Goal: Task Accomplishment & Management: Manage account settings

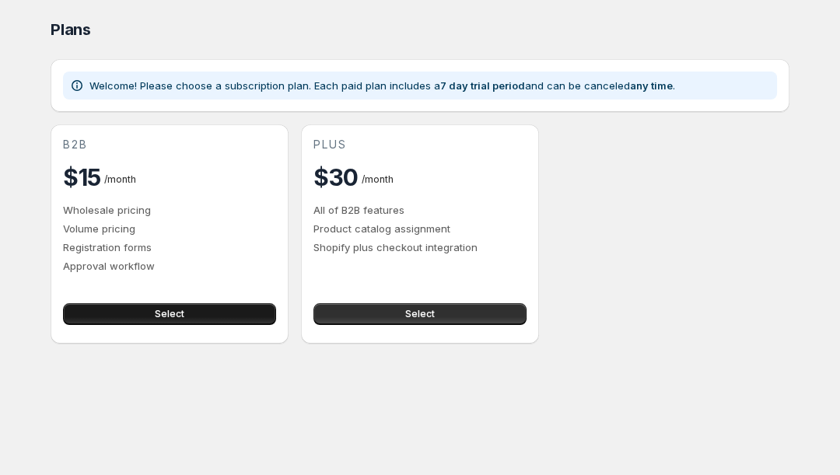
click at [125, 315] on button "Select" at bounding box center [169, 314] width 213 height 22
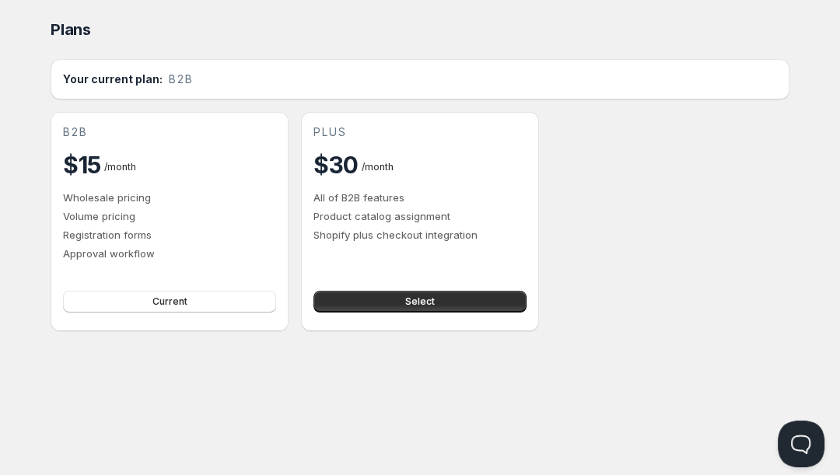
click at [620, 219] on div "b2b $15 / month Wholesale pricing Volume pricing Registration forms Approval wo…" at bounding box center [420, 221] width 739 height 219
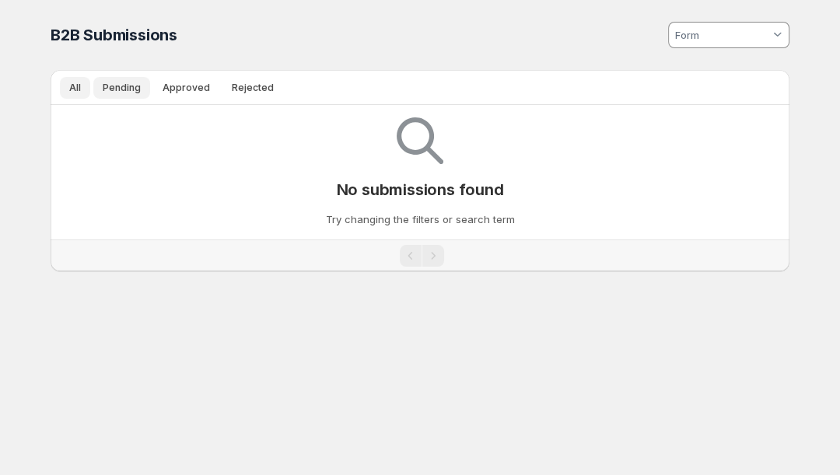
click at [133, 87] on span "Pending" at bounding box center [122, 88] width 38 height 12
click at [187, 89] on span "Approved" at bounding box center [186, 88] width 47 height 12
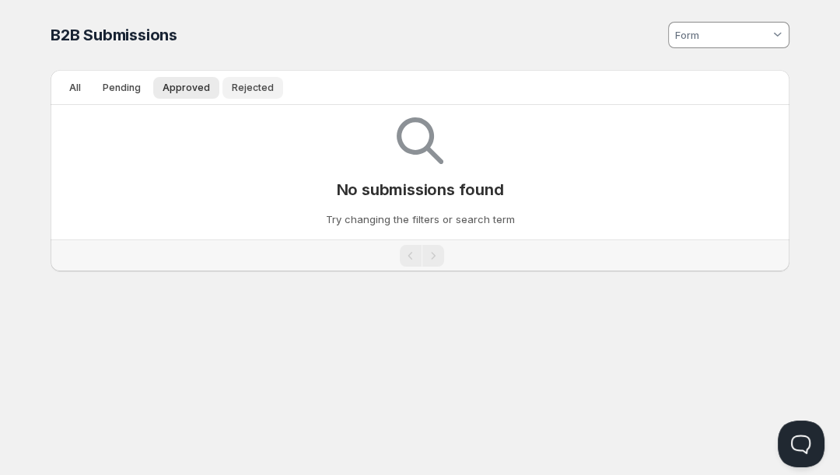
click at [245, 89] on span "Rejected" at bounding box center [253, 88] width 42 height 12
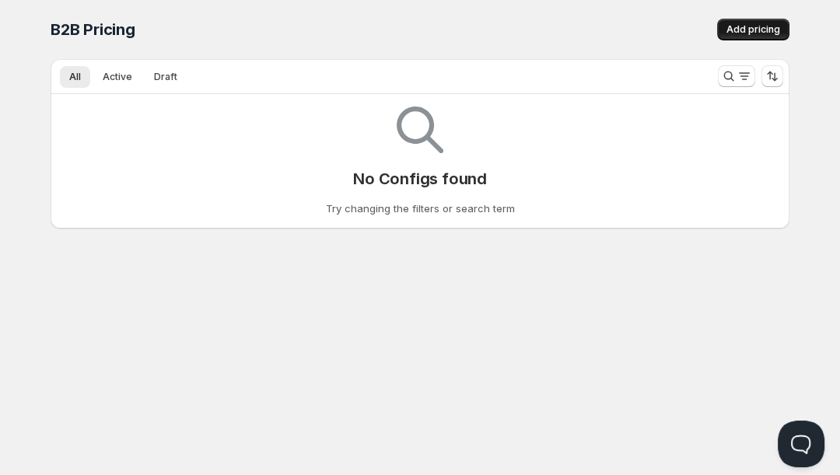
click at [749, 31] on span "Add pricing" at bounding box center [754, 29] width 54 height 12
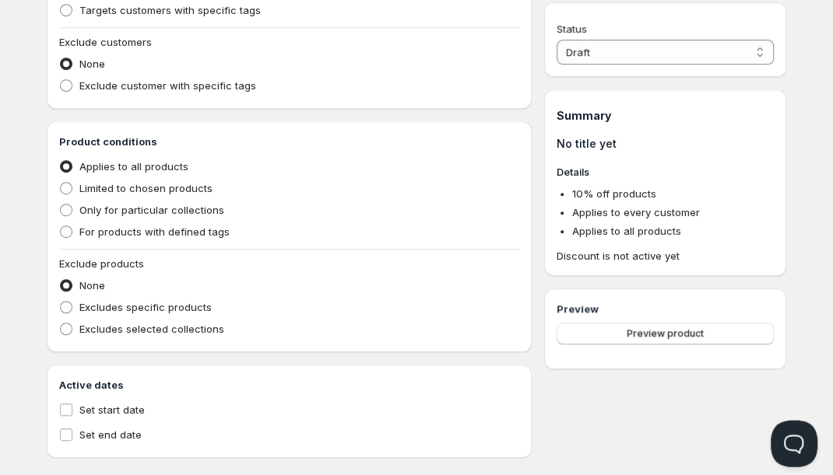
scroll to position [478, 0]
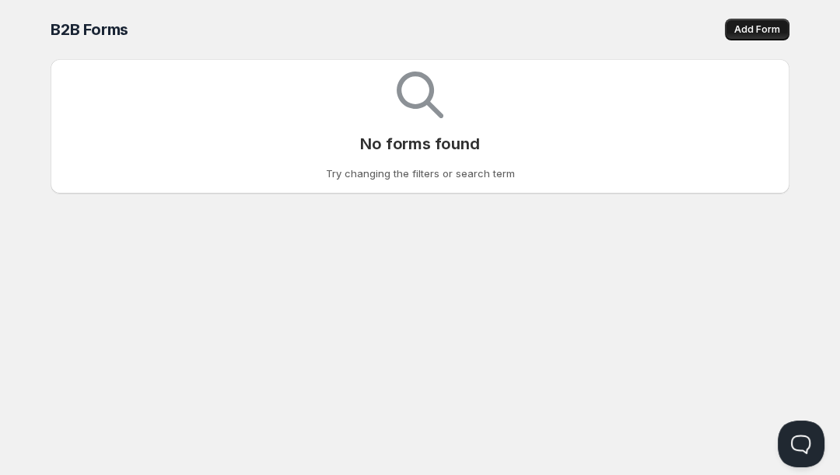
click at [759, 33] on span "Add Form" at bounding box center [757, 29] width 46 height 12
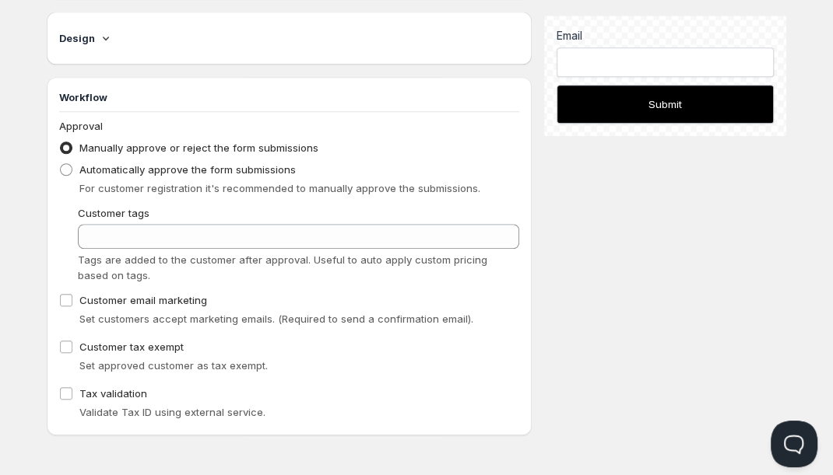
scroll to position [345, 0]
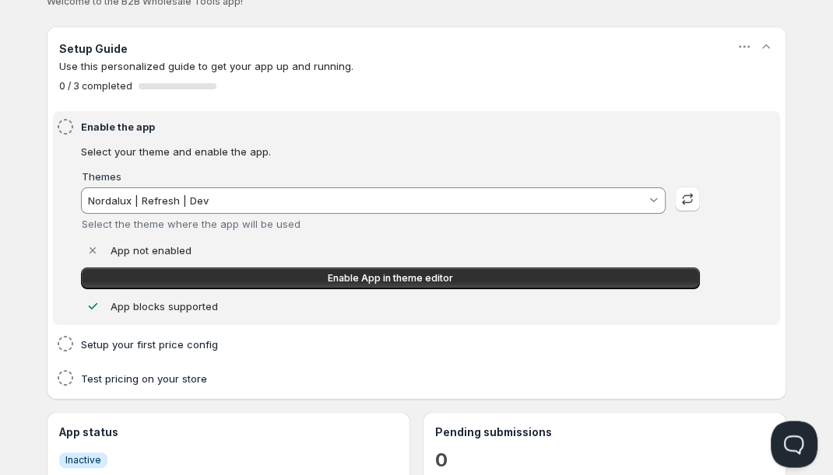
scroll to position [108, 0]
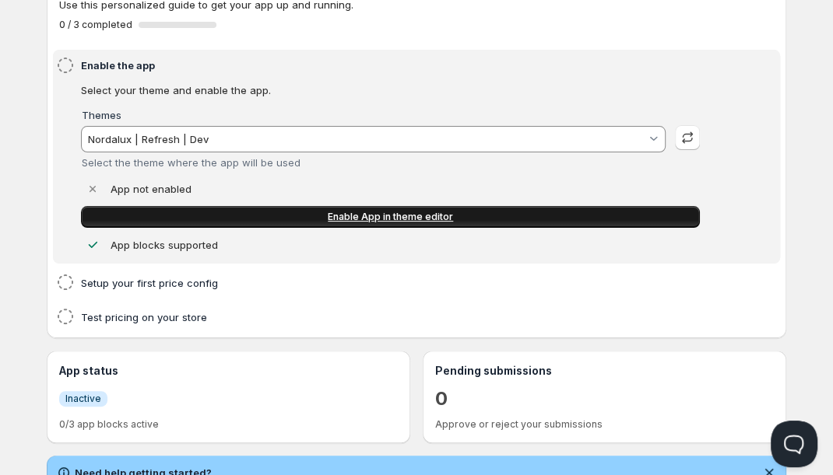
click at [389, 219] on span "Enable App in theme editor" at bounding box center [390, 217] width 125 height 12
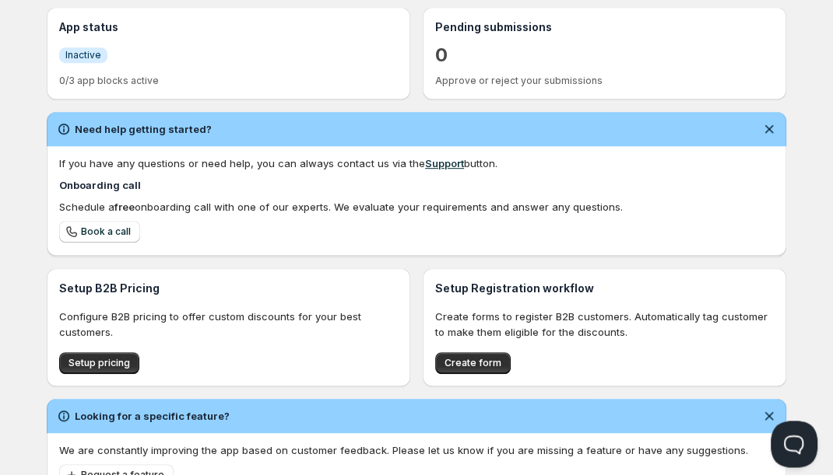
scroll to position [515, 0]
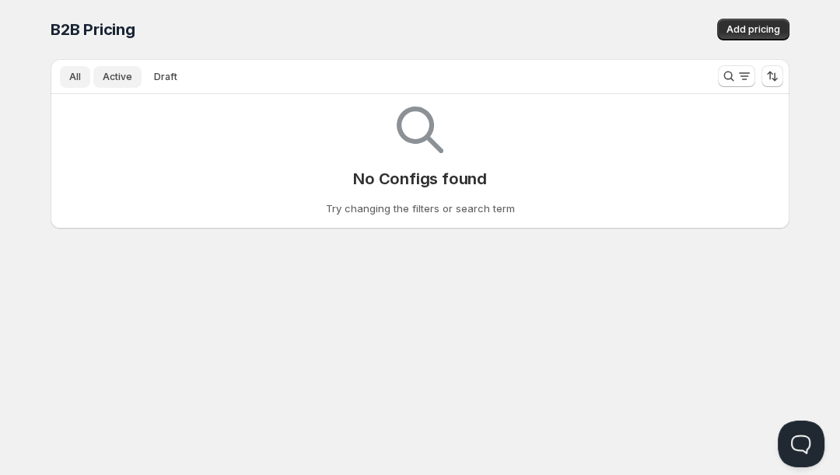
click at [115, 77] on span "Active" at bounding box center [118, 77] width 30 height 12
click at [745, 28] on span "Add pricing" at bounding box center [754, 29] width 54 height 12
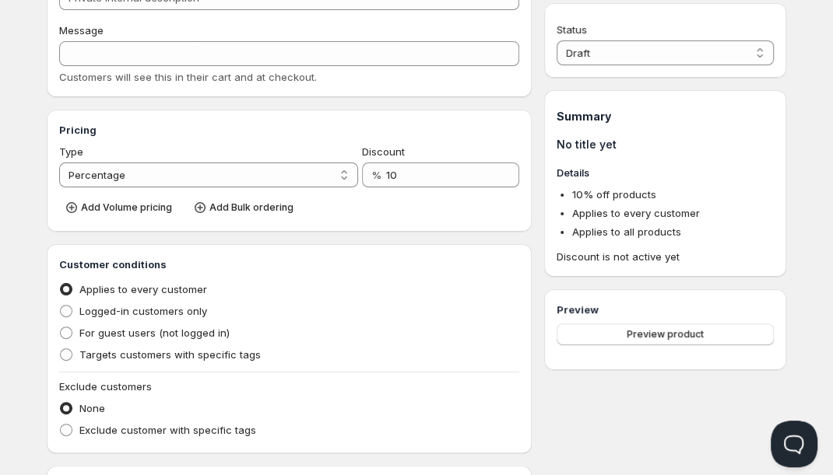
scroll to position [121, 0]
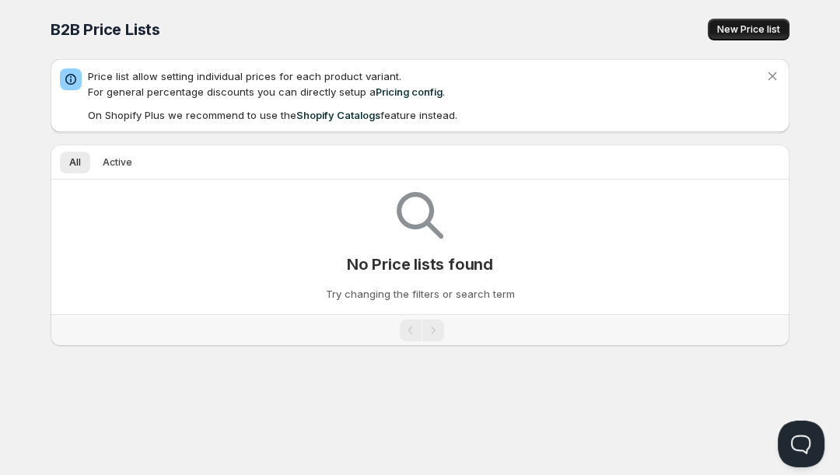
click at [738, 34] on span "New Price list" at bounding box center [748, 29] width 63 height 12
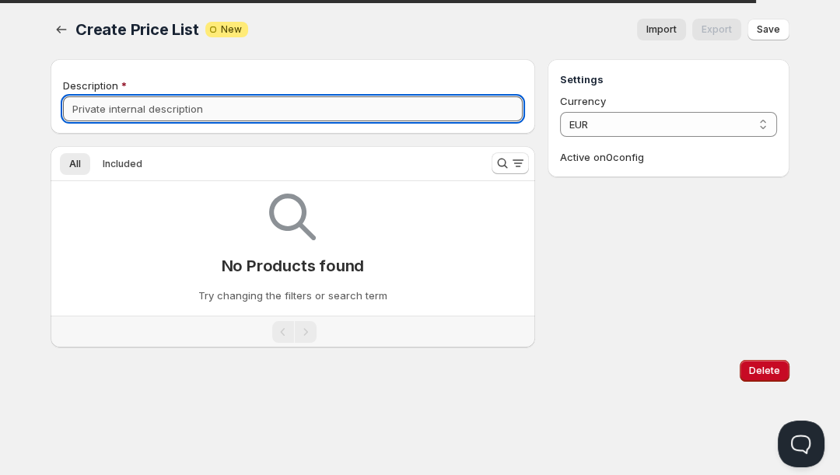
click at [324, 112] on input "Description" at bounding box center [293, 108] width 460 height 25
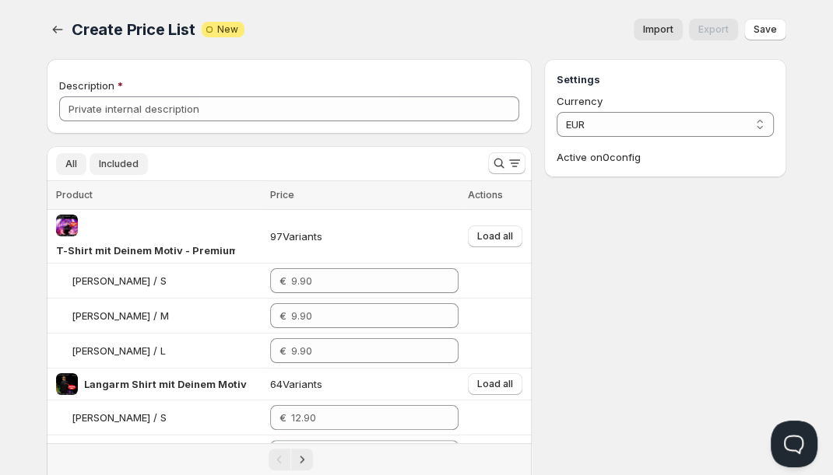
click at [115, 164] on span "Included" at bounding box center [119, 164] width 40 height 12
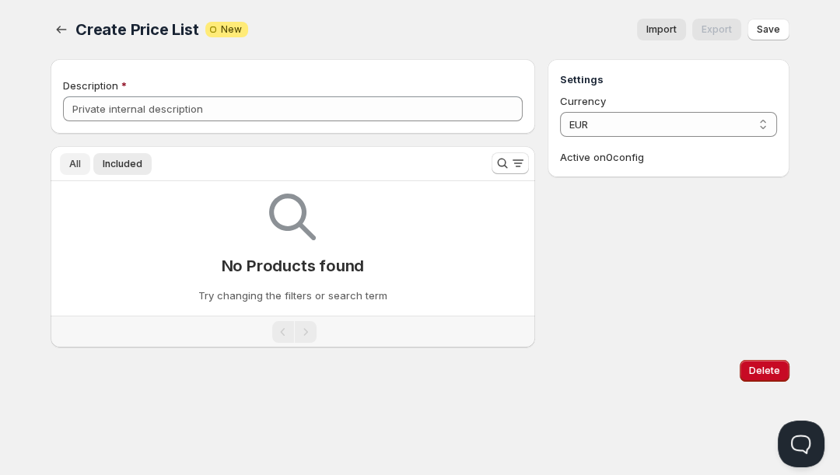
click at [65, 166] on button "All" at bounding box center [75, 164] width 30 height 22
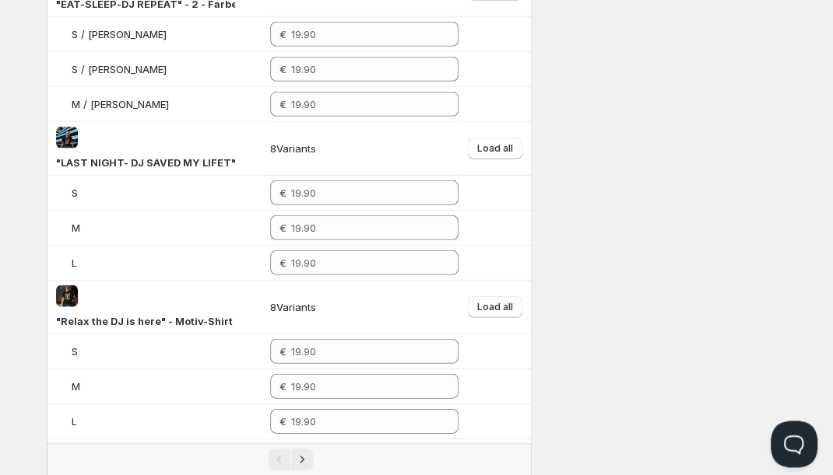
scroll to position [2747, 0]
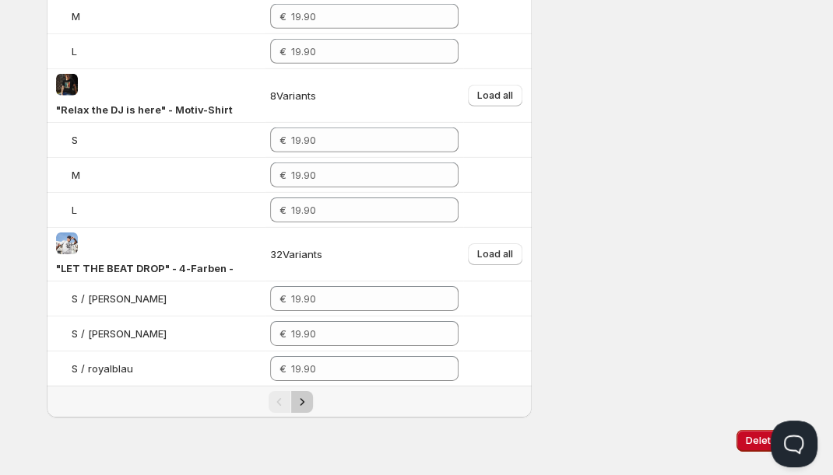
click at [303, 394] on icon "Next" at bounding box center [302, 402] width 16 height 16
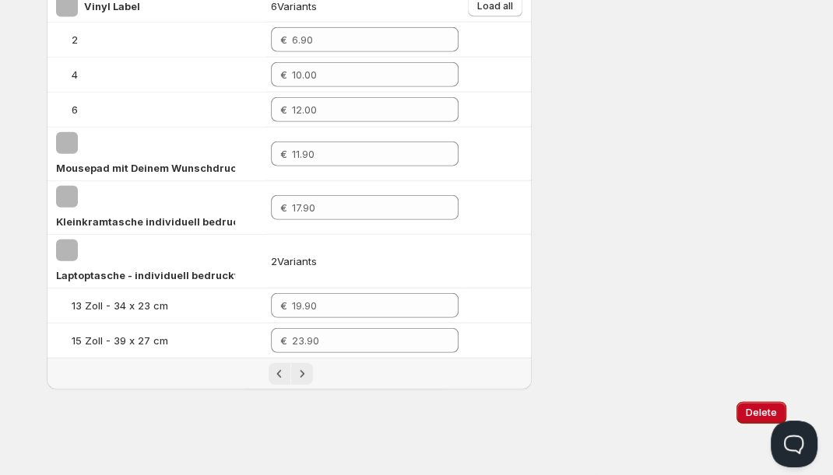
scroll to position [2049, 0]
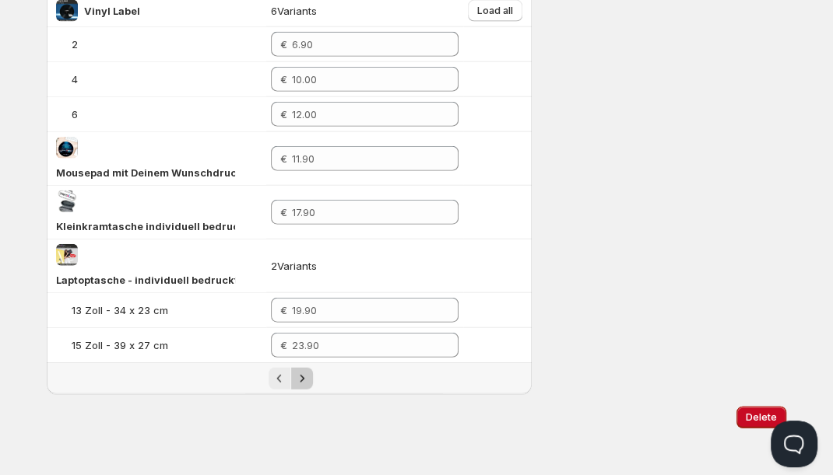
click at [303, 373] on icon "Next" at bounding box center [302, 379] width 16 height 16
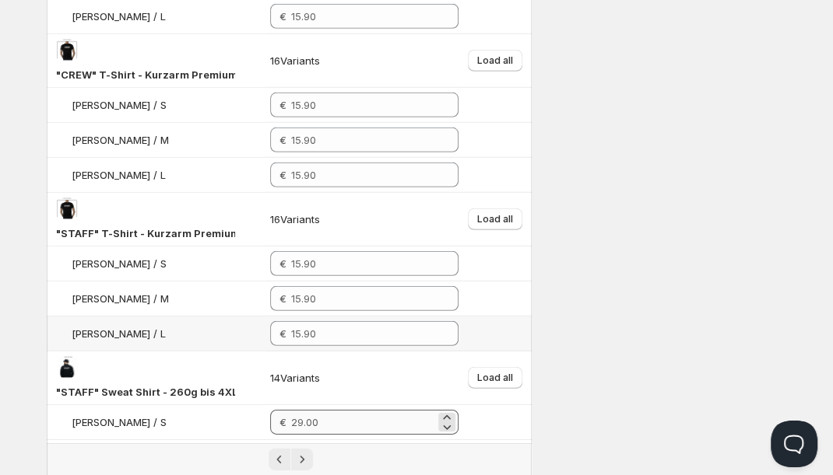
scroll to position [2662, 0]
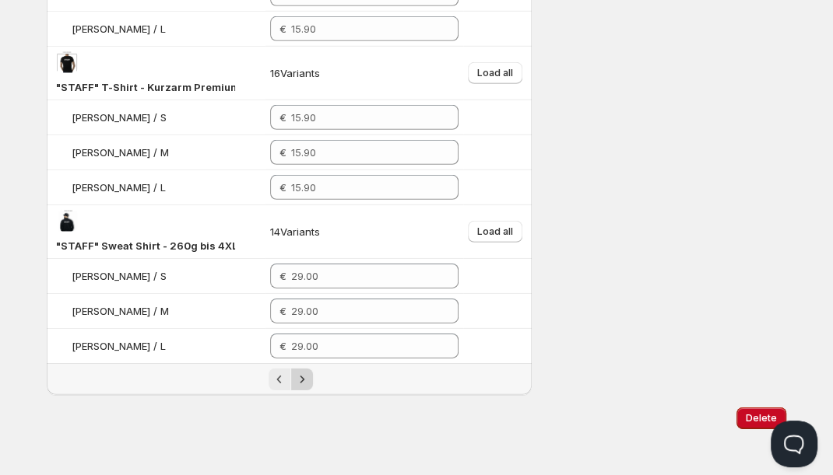
click at [302, 372] on icon "Next" at bounding box center [302, 380] width 16 height 16
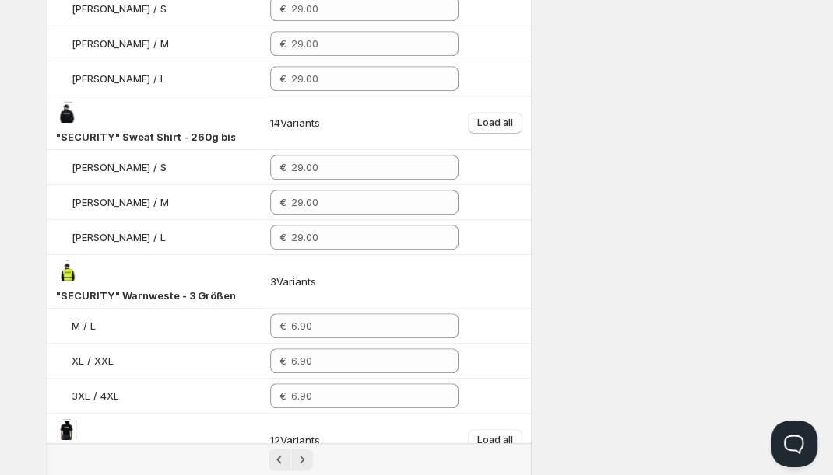
scroll to position [501, 0]
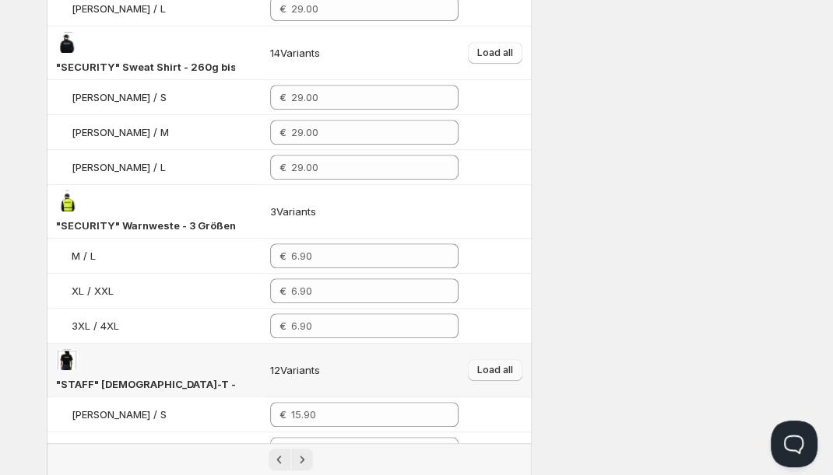
click at [489, 364] on span "Load all" at bounding box center [495, 370] width 36 height 12
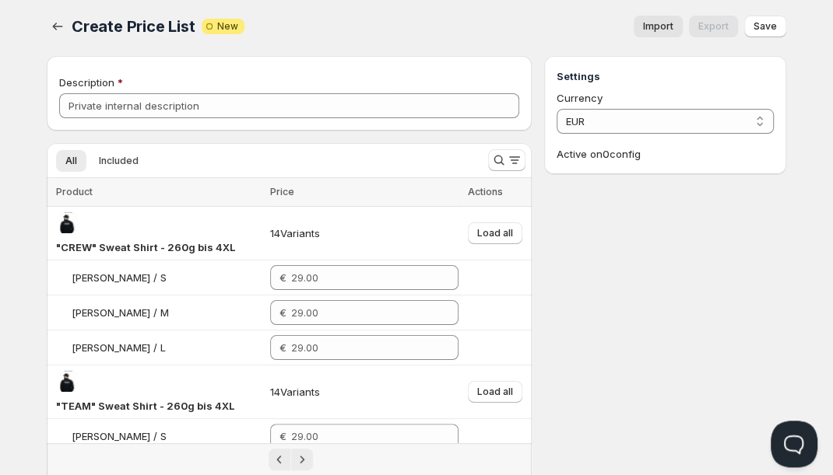
scroll to position [0, 0]
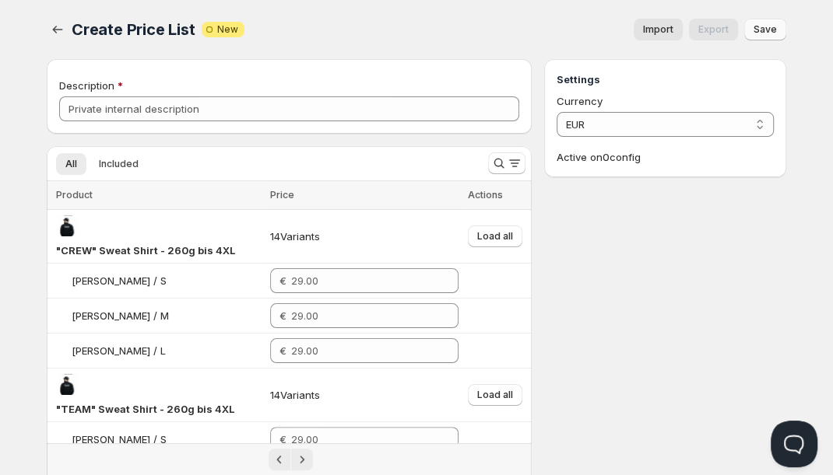
click at [766, 33] on span "Save" at bounding box center [764, 29] width 23 height 12
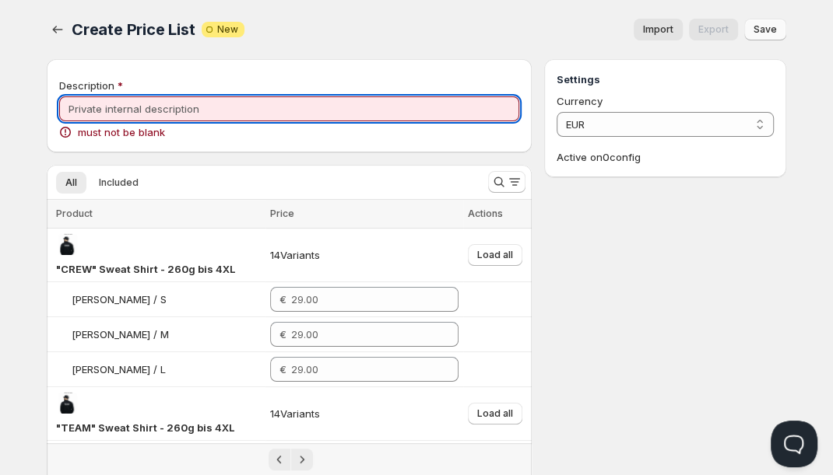
click at [211, 103] on input "Description" at bounding box center [289, 108] width 460 height 25
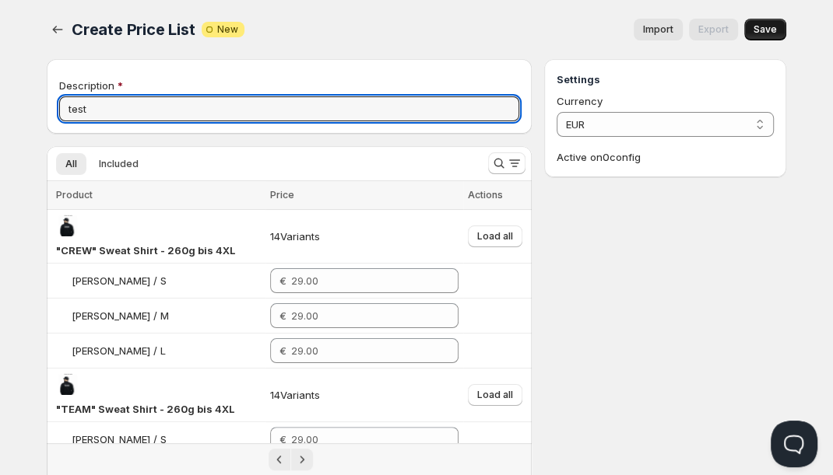
type input "test"
click at [766, 30] on span "Save" at bounding box center [764, 29] width 23 height 12
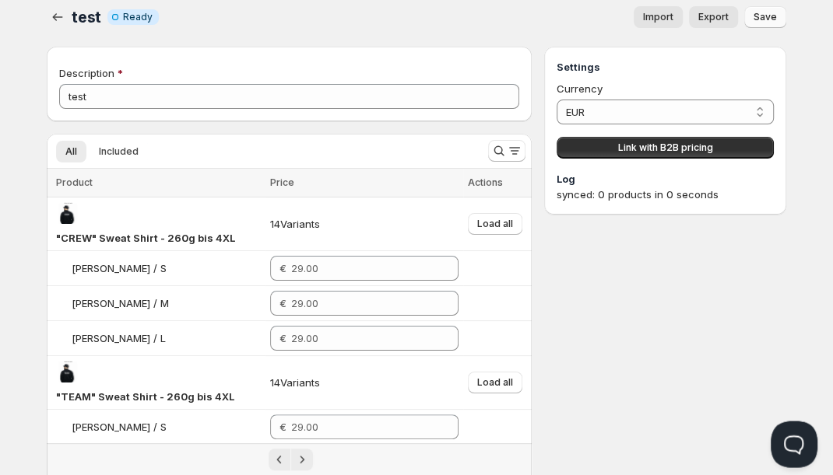
scroll to position [13, 0]
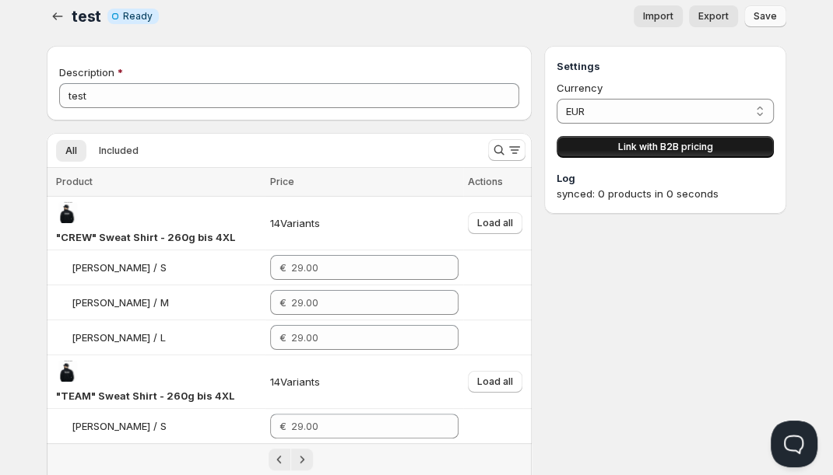
click at [618, 149] on span "Link with B2B pricing" at bounding box center [664, 147] width 95 height 12
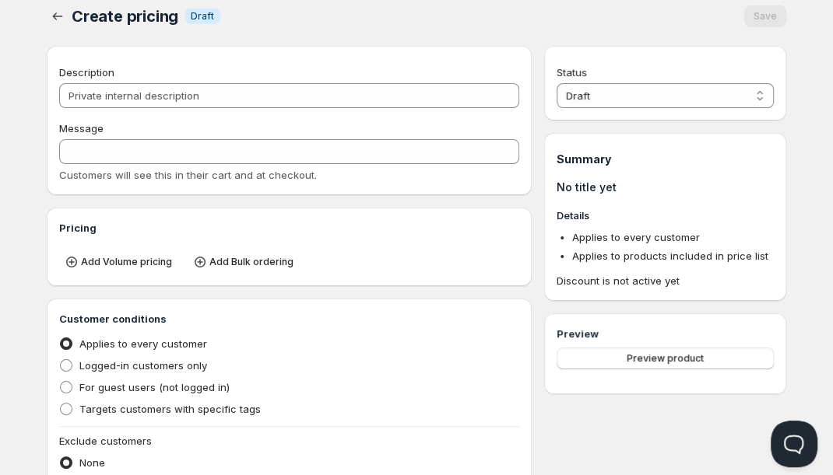
type input "PL test"
type input "PL_TEST"
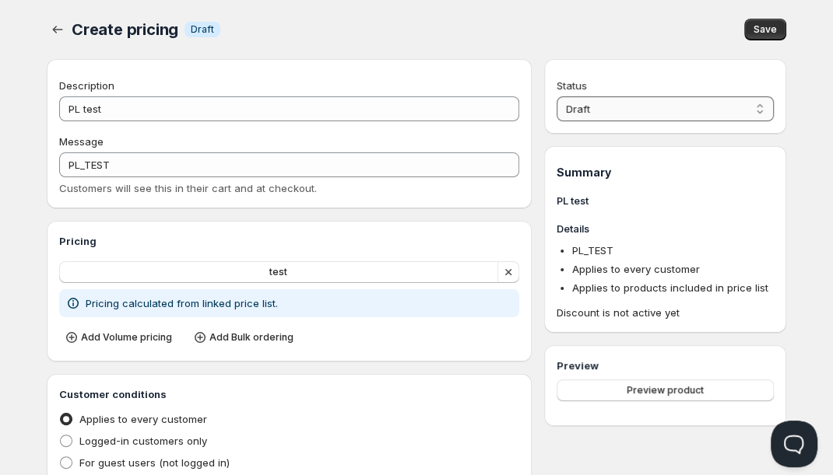
select select "1"
click option "Active" at bounding box center [0, 0] width 0 height 0
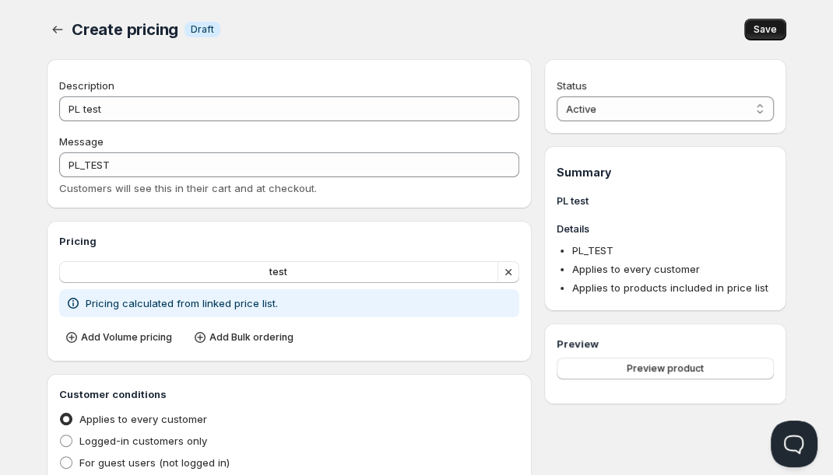
click at [761, 28] on span "Save" at bounding box center [764, 29] width 23 height 12
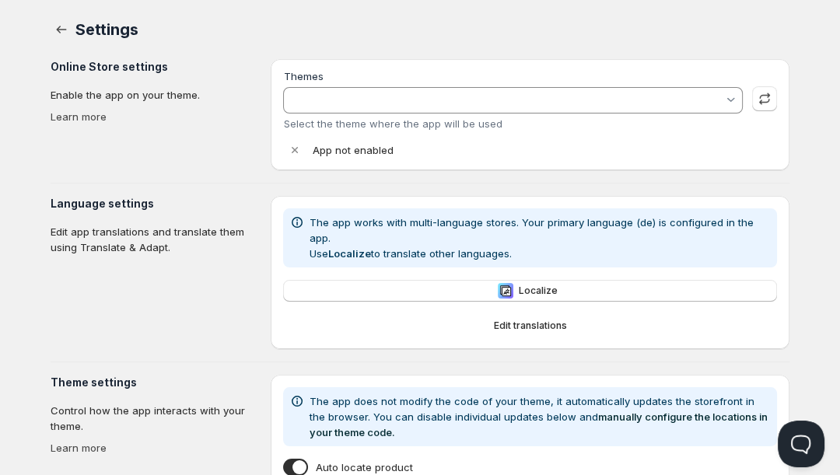
type input "Nordalux | Refresh | Dev"
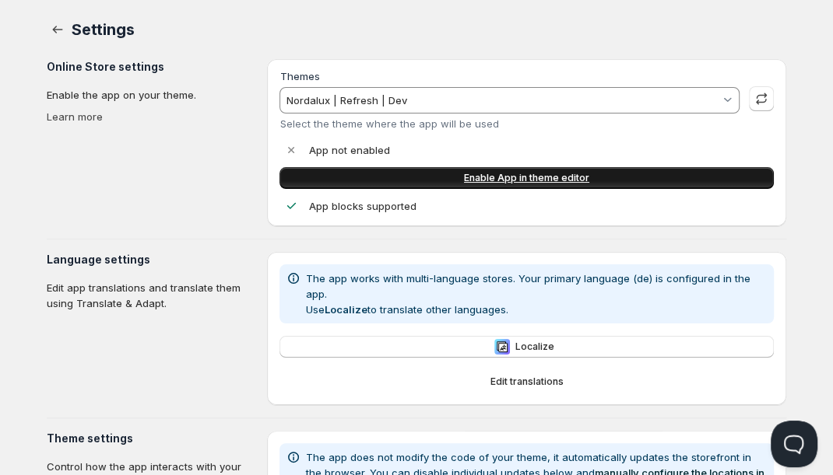
click at [427, 174] on link "Enable App in theme editor" at bounding box center [526, 178] width 494 height 22
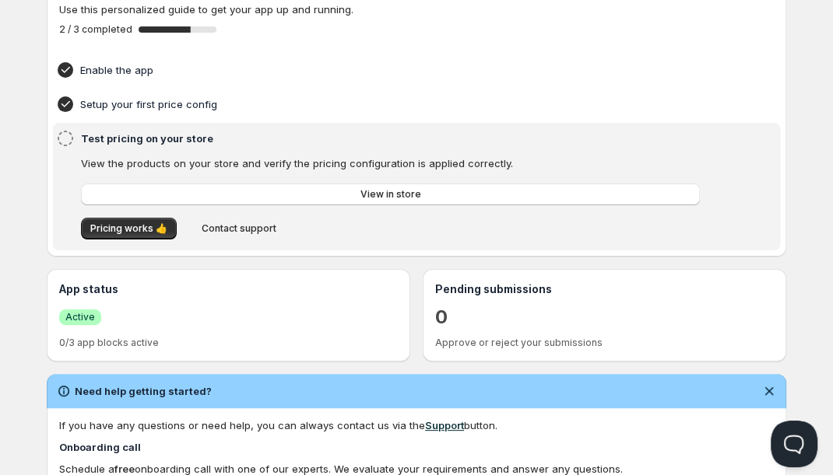
scroll to position [121, 0]
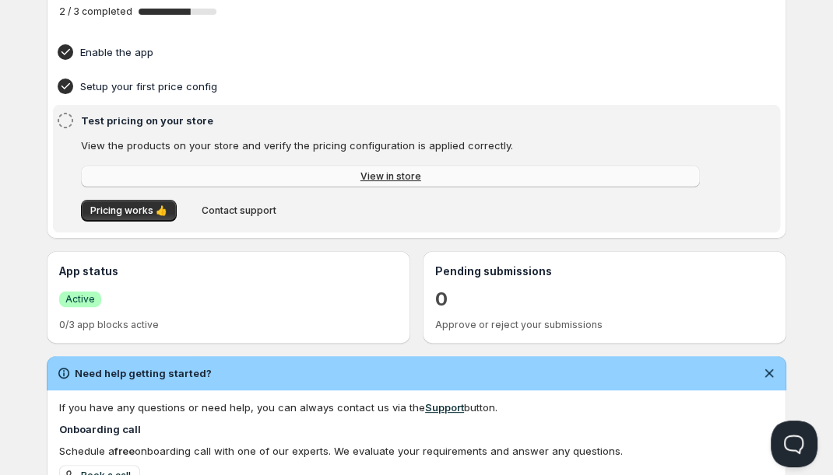
click at [376, 176] on span "View in store" at bounding box center [390, 176] width 61 height 12
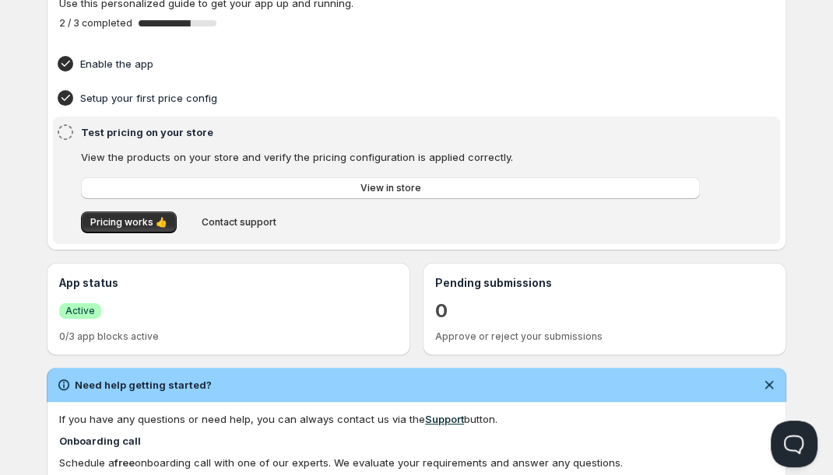
scroll to position [108, 0]
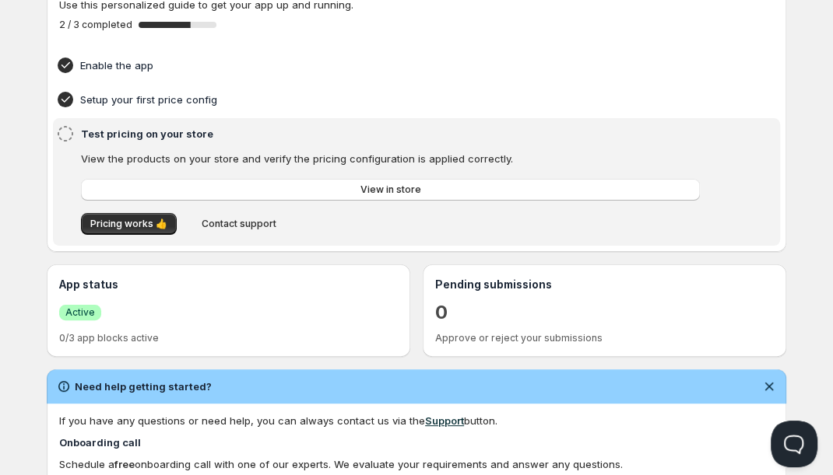
click at [89, 308] on span "Active" at bounding box center [80, 313] width 30 height 12
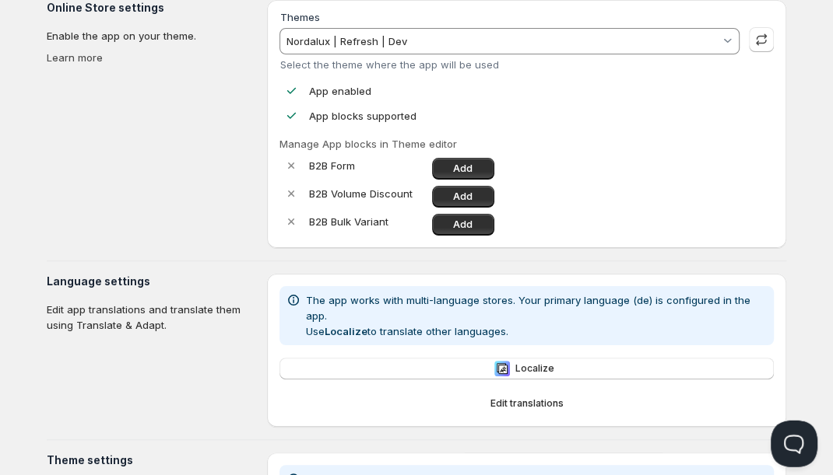
scroll to position [40, 0]
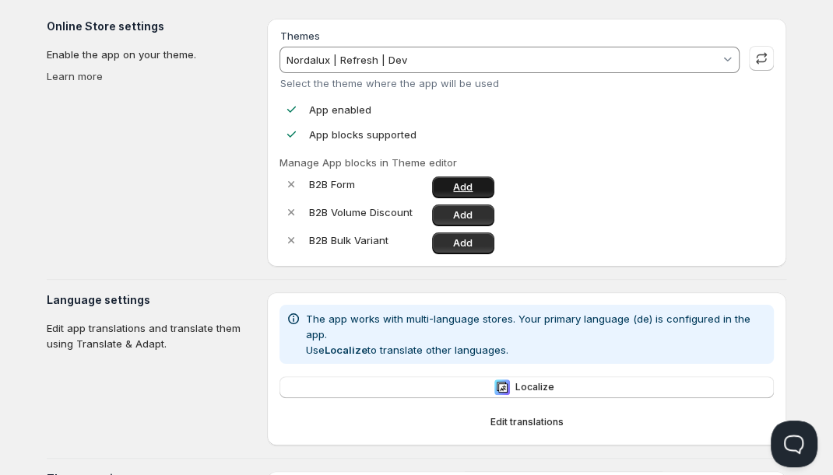
click at [458, 186] on span "Add" at bounding box center [462, 187] width 19 height 12
click at [470, 244] on span "Add" at bounding box center [462, 243] width 19 height 12
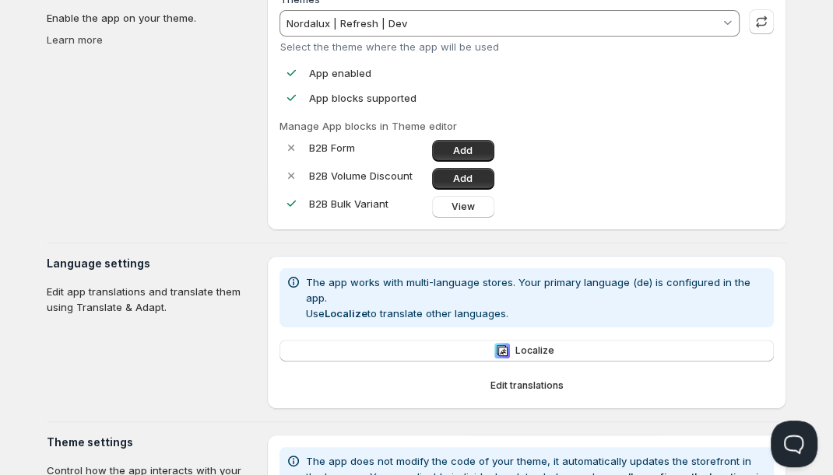
scroll to position [81, 0]
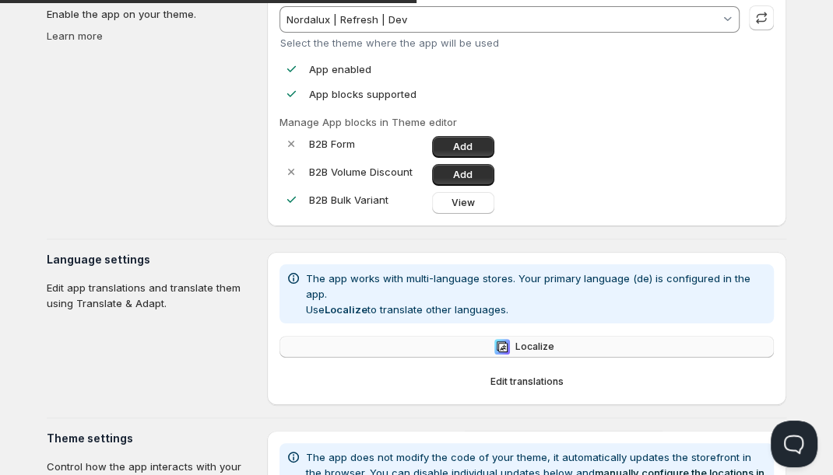
click at [545, 341] on span "Localize" at bounding box center [534, 347] width 39 height 12
click at [529, 341] on span "Localize" at bounding box center [534, 347] width 39 height 12
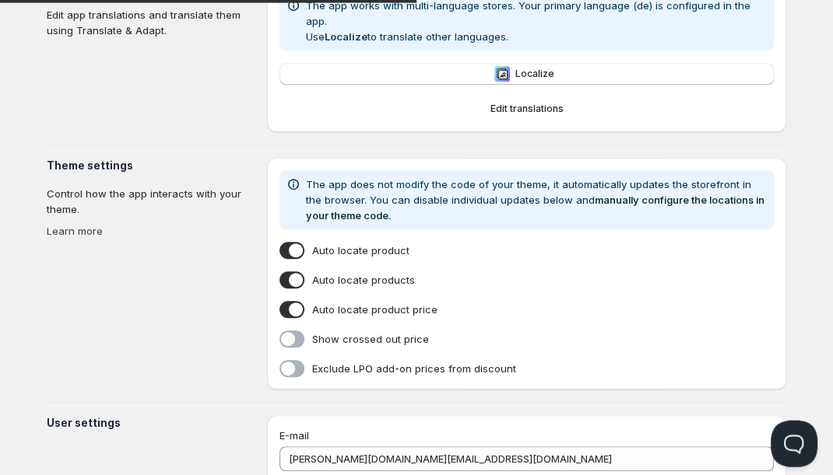
scroll to position [433, 0]
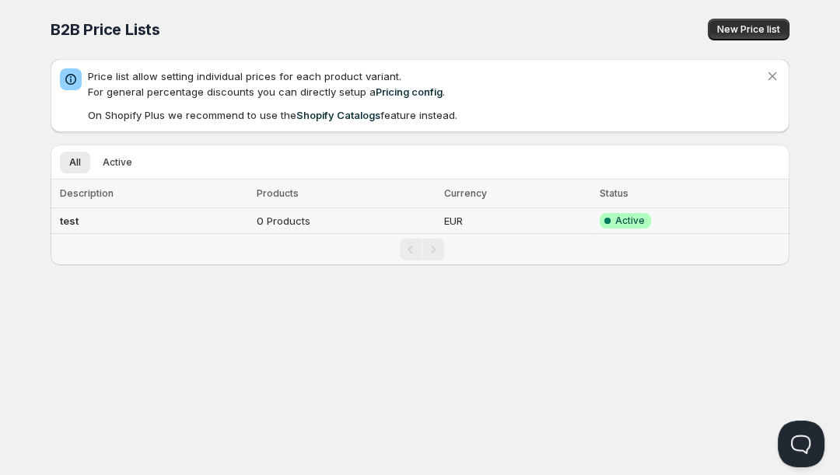
click at [303, 217] on td "0 Products" at bounding box center [346, 222] width 188 height 26
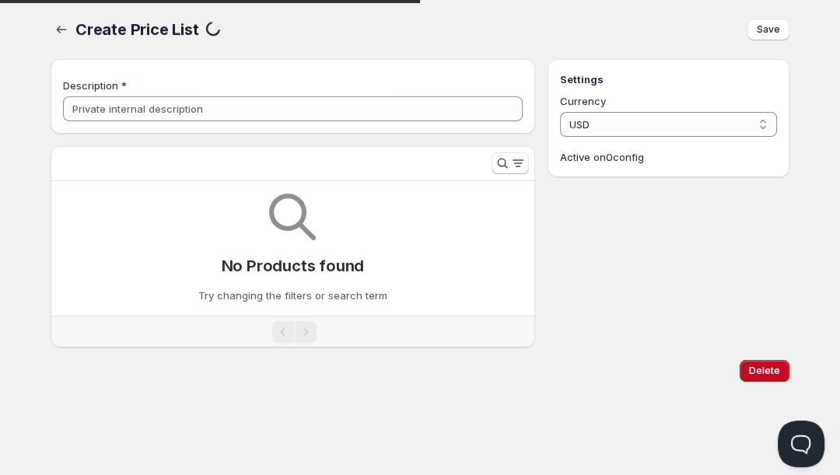
type input "test"
select select "EUR"
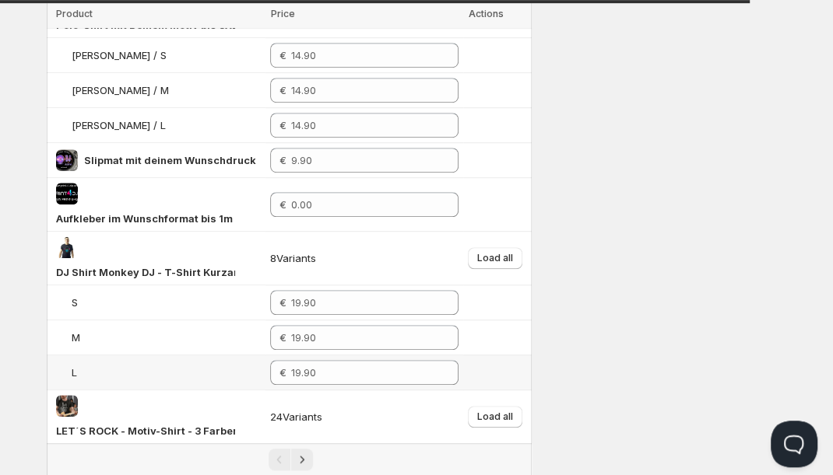
scroll to position [528, 0]
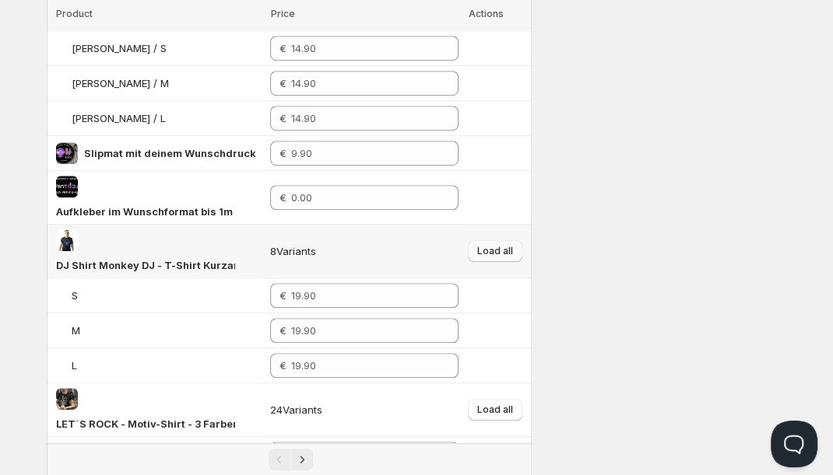
click at [501, 245] on span "Load all" at bounding box center [495, 251] width 36 height 12
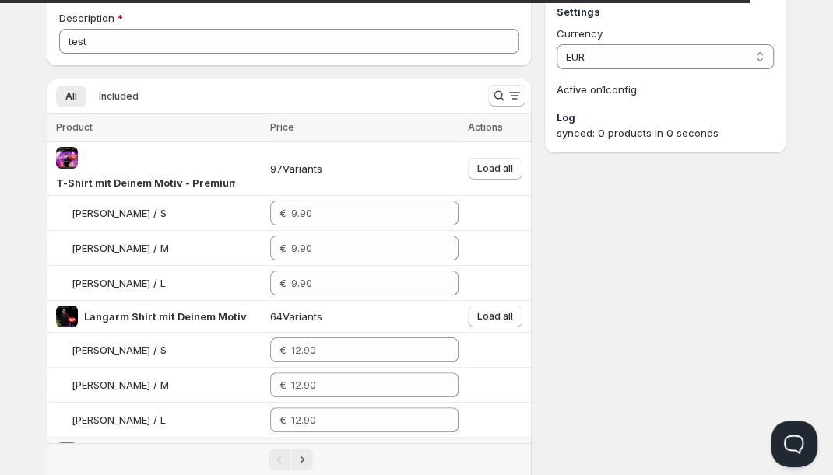
scroll to position [0, 0]
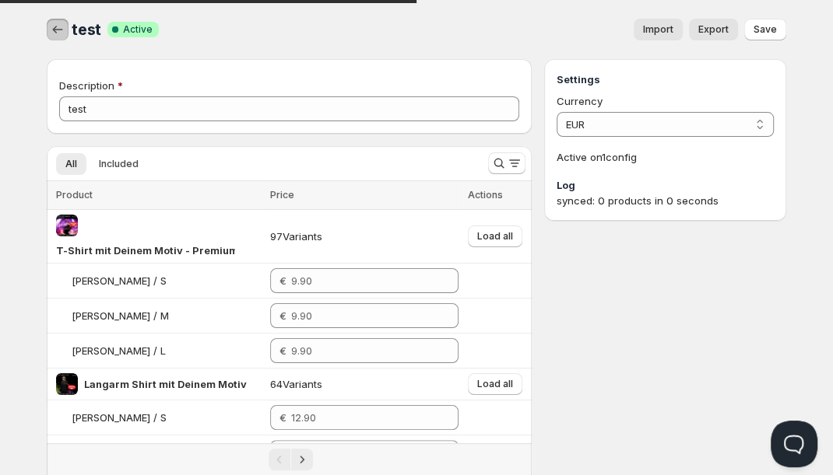
click at [58, 30] on icon "button" at bounding box center [58, 30] width 16 height 16
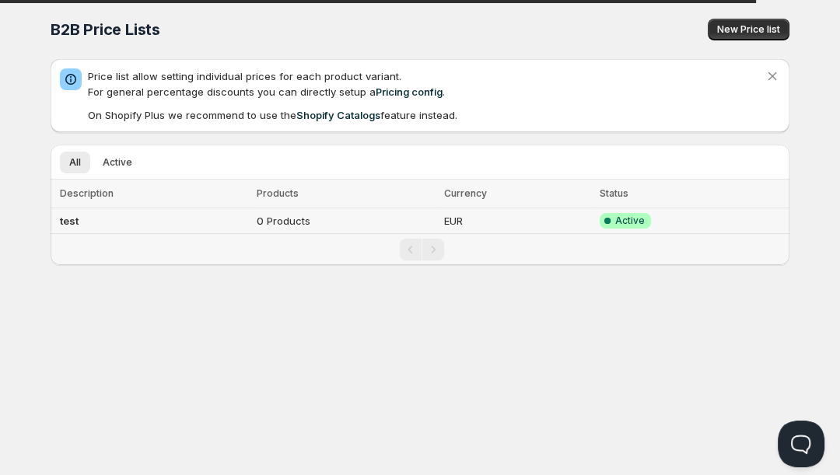
click at [292, 224] on td "0 Products" at bounding box center [346, 222] width 188 height 26
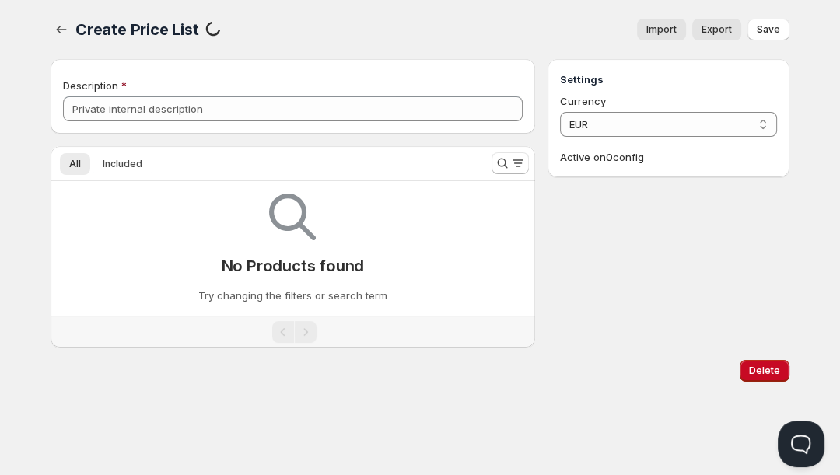
type input "test"
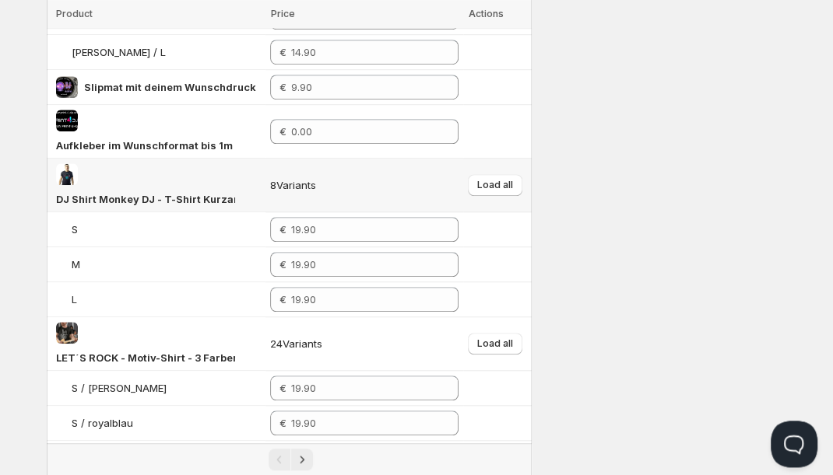
scroll to position [596, 0]
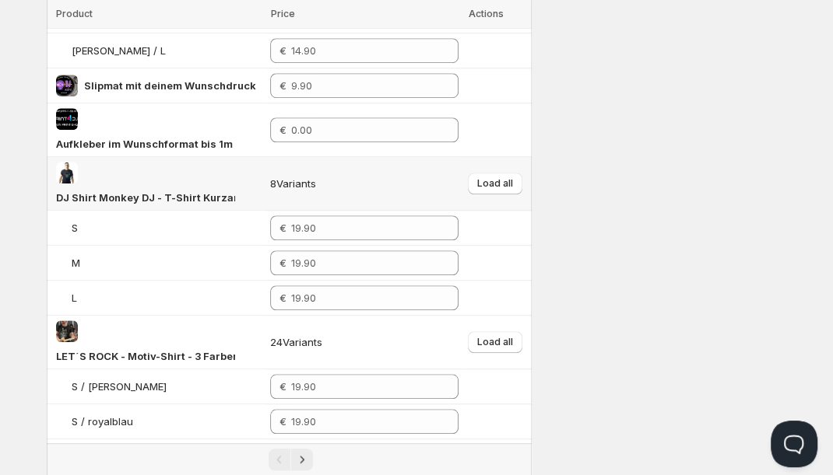
click at [342, 160] on td "8 Variants" at bounding box center [364, 184] width 198 height 54
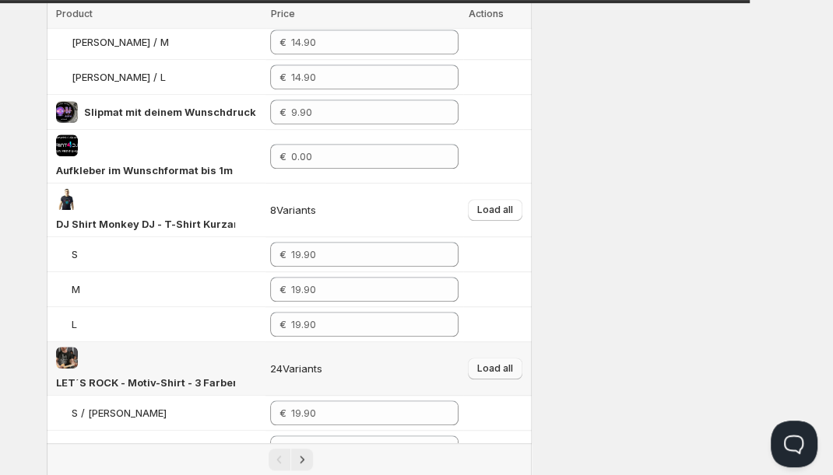
scroll to position [569, 0]
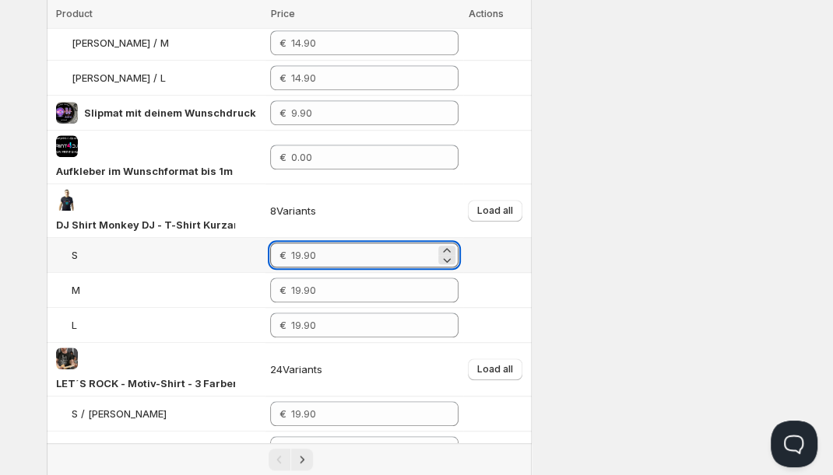
click at [370, 243] on input "number" at bounding box center [363, 255] width 144 height 25
click at [450, 252] on icon at bounding box center [447, 260] width 16 height 16
click at [449, 243] on icon at bounding box center [447, 251] width 16 height 16
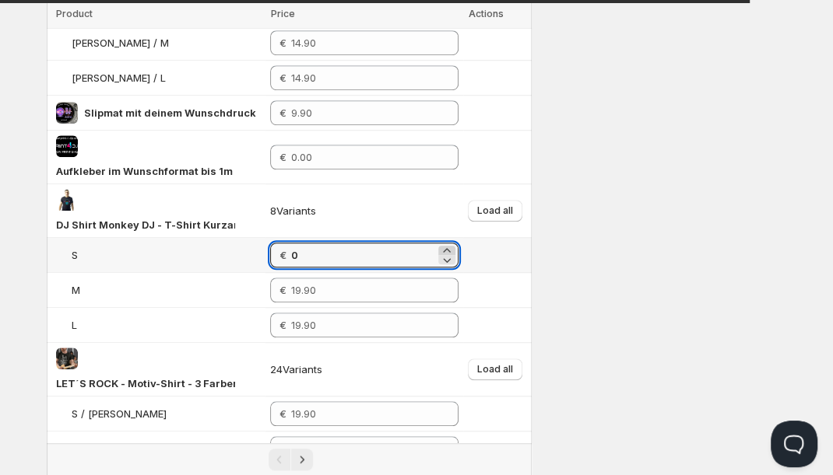
click at [449, 243] on icon at bounding box center [447, 251] width 16 height 16
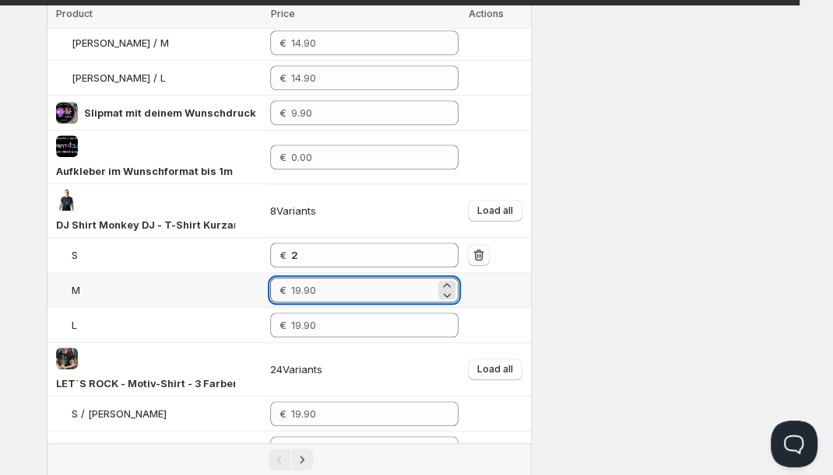
click at [356, 278] on input "number" at bounding box center [363, 290] width 144 height 25
drag, startPoint x: 356, startPoint y: 267, endPoint x: 265, endPoint y: 259, distance: 92.1
click at [291, 278] on input "number" at bounding box center [363, 290] width 144 height 25
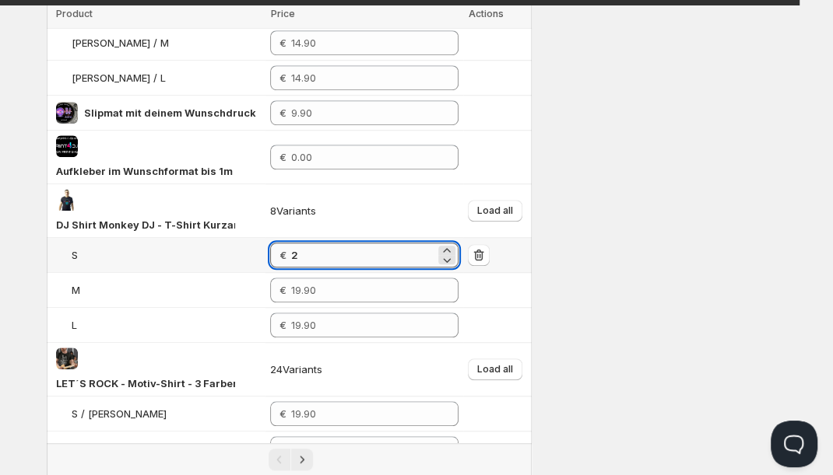
drag, startPoint x: 303, startPoint y: 232, endPoint x: 274, endPoint y: 229, distance: 29.7
click at [291, 243] on input "2" at bounding box center [363, 255] width 144 height 25
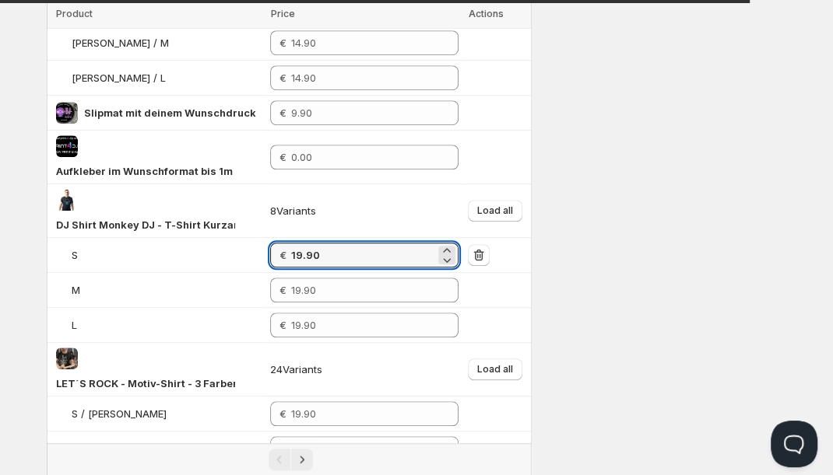
type input "19.90"
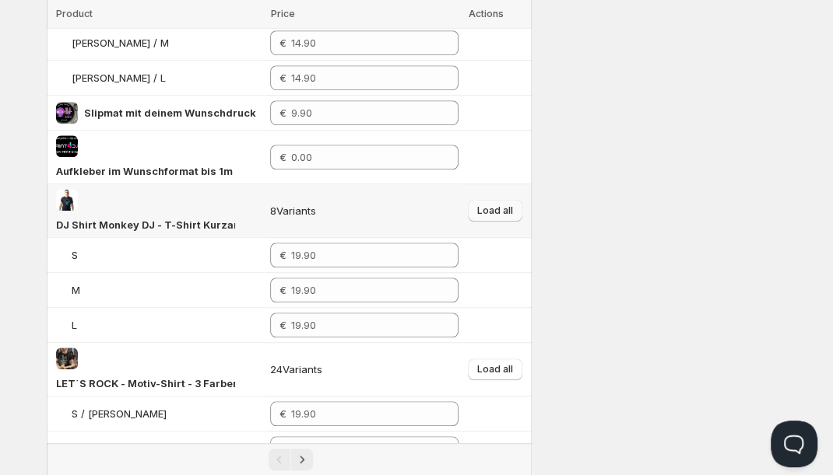
click at [489, 205] on span "Load all" at bounding box center [495, 211] width 36 height 12
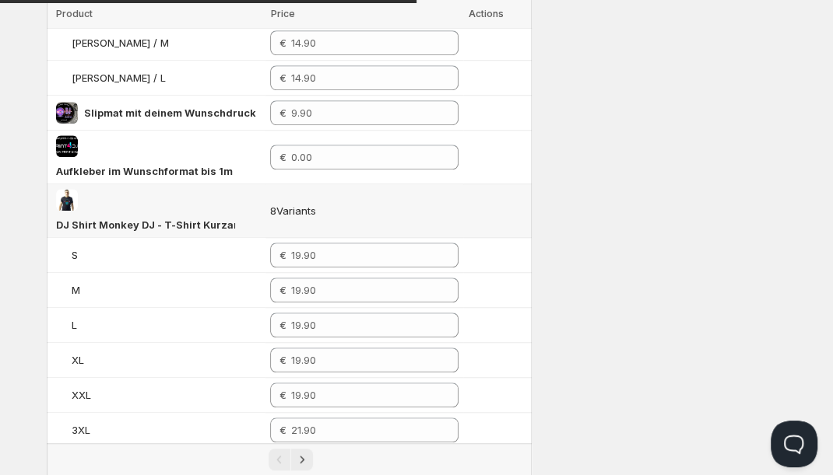
click at [492, 184] on td at bounding box center [497, 211] width 68 height 54
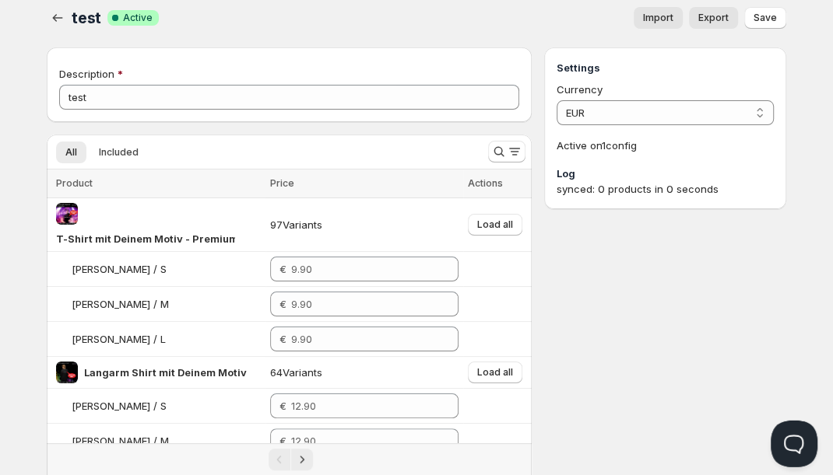
scroll to position [0, 0]
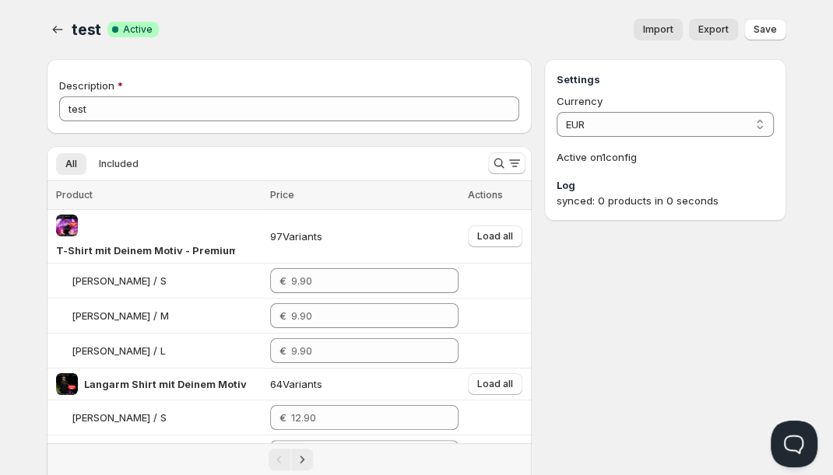
click at [766, 27] on span "Save" at bounding box center [764, 29] width 23 height 12
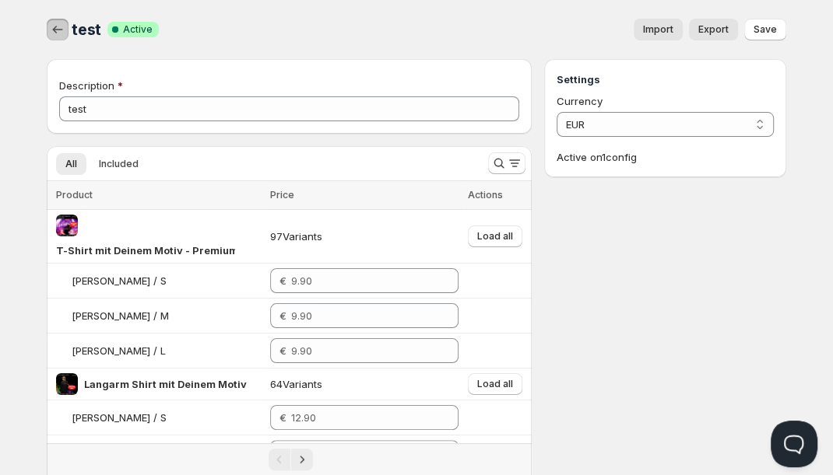
click at [54, 26] on icon "button" at bounding box center [58, 30] width 16 height 16
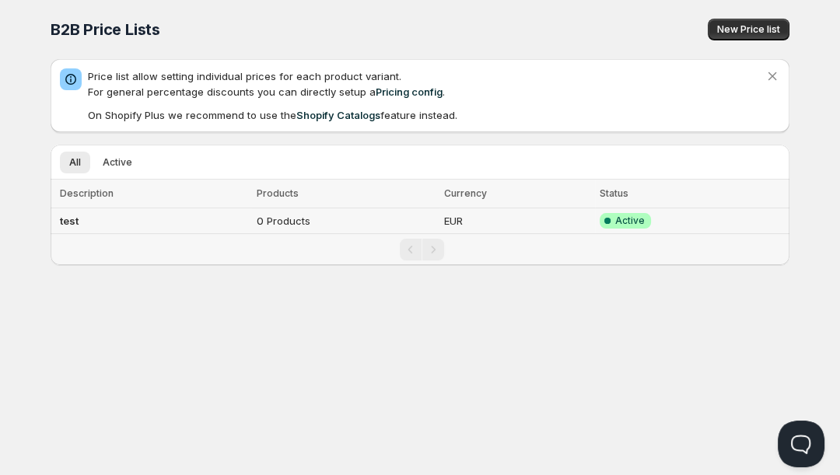
click at [268, 217] on td "0 Products" at bounding box center [346, 222] width 188 height 26
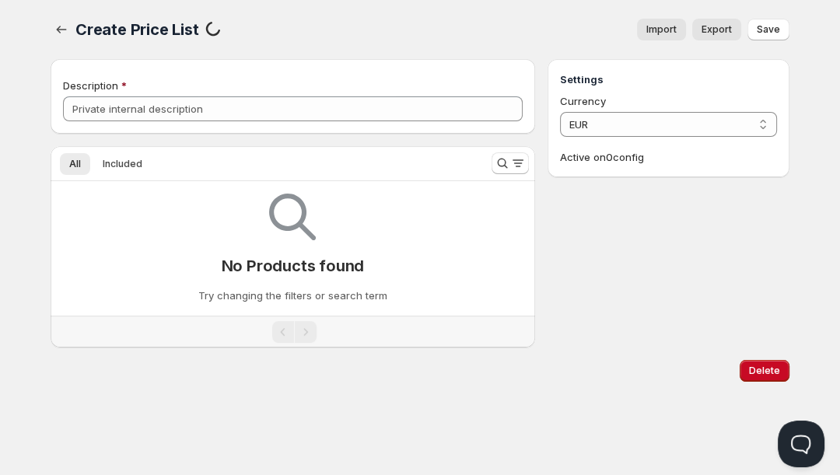
type input "test"
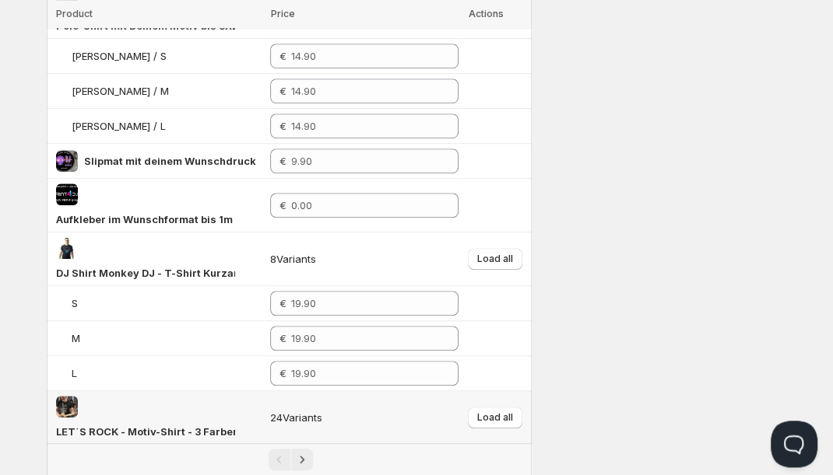
scroll to position [556, 0]
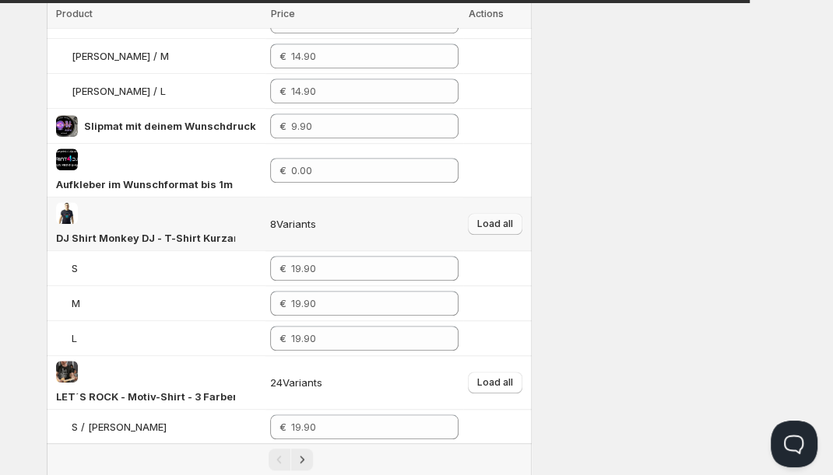
click at [501, 218] on span "Load all" at bounding box center [495, 224] width 36 height 12
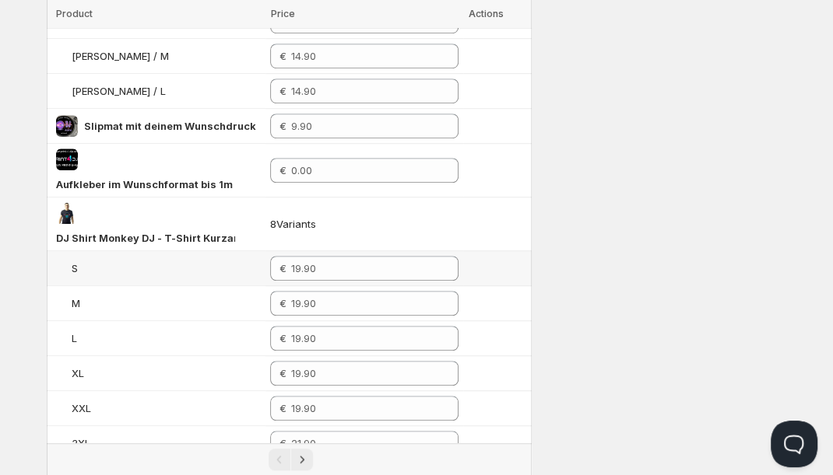
click at [210, 261] on div "S" at bounding box center [166, 269] width 189 height 16
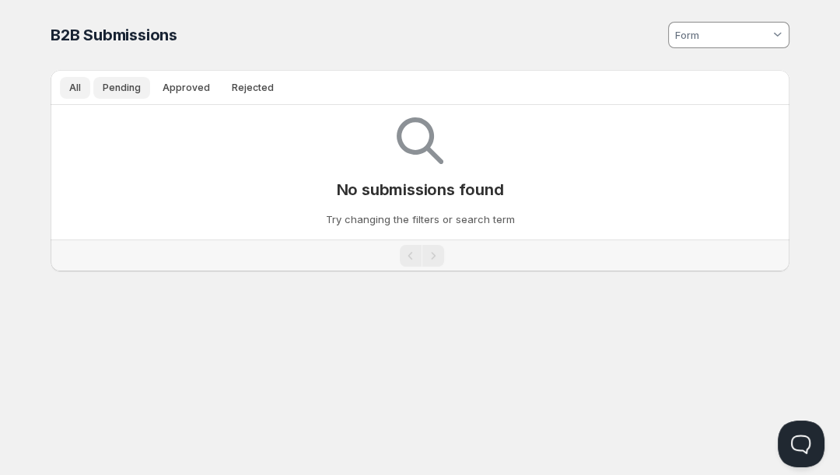
click at [128, 85] on span "Pending" at bounding box center [122, 88] width 38 height 12
